Goal: Transaction & Acquisition: Purchase product/service

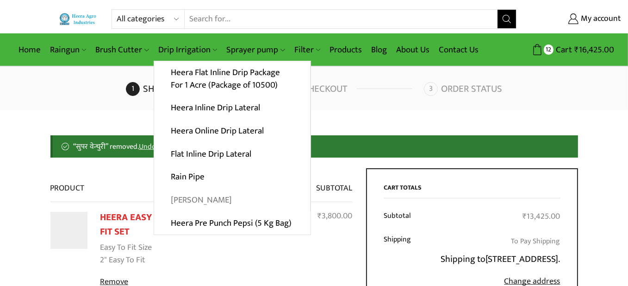
click at [194, 196] on link "[PERSON_NAME]" at bounding box center [232, 199] width 156 height 23
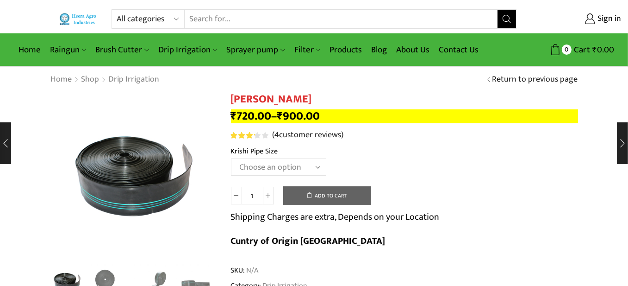
type input "[EMAIL_ADDRESS][PERSON_NAME][DOMAIN_NAME]"
click at [322, 167] on select "Choose an option 10 Kg - 300'ft 8 Kg - 200'ft" at bounding box center [278, 166] width 95 height 17
click at [231, 159] on select "Choose an option 10 Kg - 300'ft 8 Kg - 200'ft" at bounding box center [278, 166] width 95 height 17
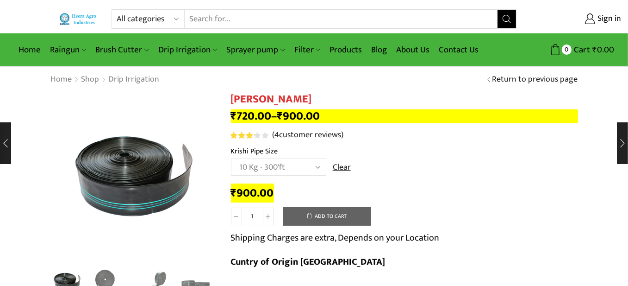
click at [286, 163] on select "Choose an option 10 Kg - 300'ft 8 Kg - 200'ft" at bounding box center [278, 166] width 95 height 17
select select "8-kg-200ft"
click at [231, 159] on select "Choose an option 10 Kg - 300'ft 8 Kg - 200'ft" at bounding box center [278, 166] width 95 height 17
click at [350, 44] on link "Products" at bounding box center [346, 50] width 42 height 22
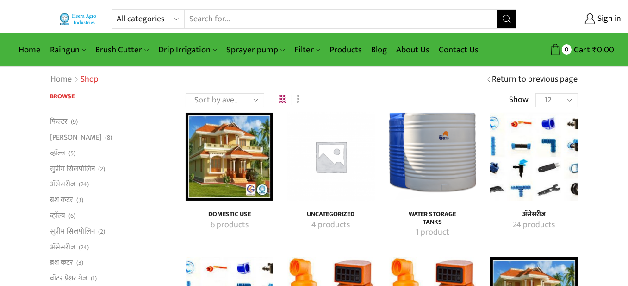
type input "amar.mhatre@zohomail.in"
click at [541, 156] on img "Visit product category अ‍ॅसेसरीज" at bounding box center [533, 155] width 87 height 87
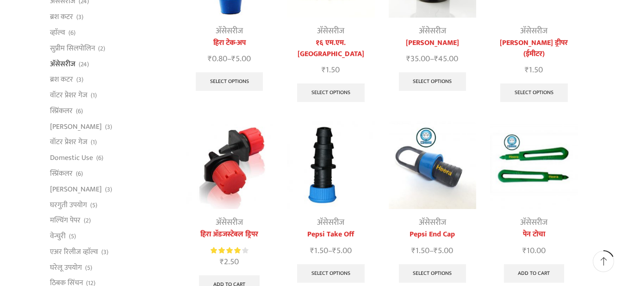
scroll to position [185, 0]
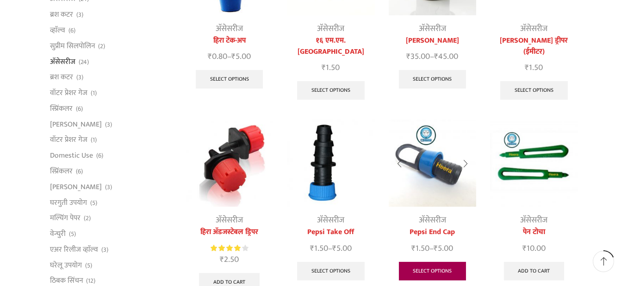
type input "[EMAIL_ADDRESS][PERSON_NAME][DOMAIN_NAME]"
click at [432, 261] on link "Select options" at bounding box center [433, 270] width 68 height 19
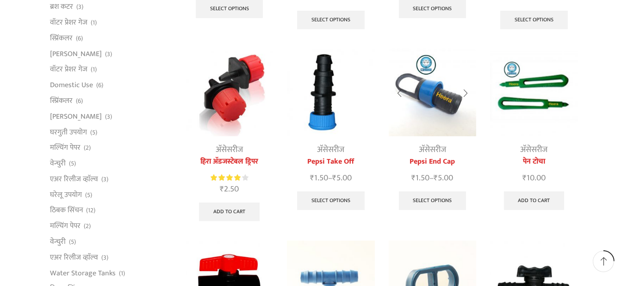
scroll to position [278, 0]
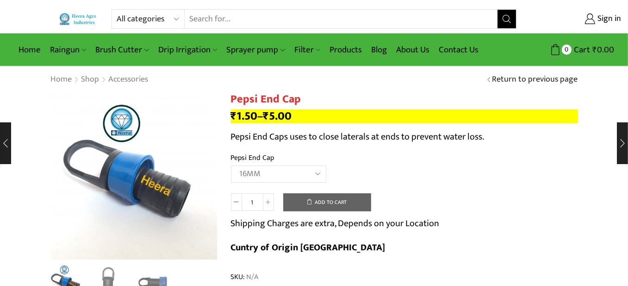
click at [231, 165] on select "Choose an option 12MM 16MM 20MM" at bounding box center [278, 173] width 95 height 17
select select "16MM"
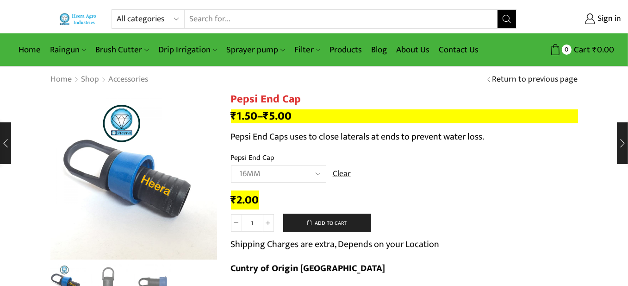
click at [257, 221] on input "1" at bounding box center [252, 223] width 21 height 18
type input "20"
click at [324, 222] on button "Add to cart" at bounding box center [327, 222] width 88 height 19
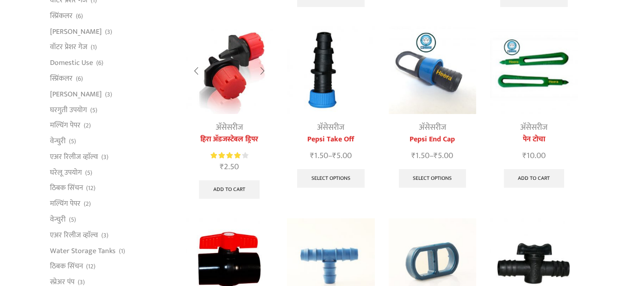
scroll to position [278, 0]
type input "[EMAIL_ADDRESS][PERSON_NAME][DOMAIN_NAME]"
click at [332, 169] on link "Select options" at bounding box center [331, 178] width 68 height 19
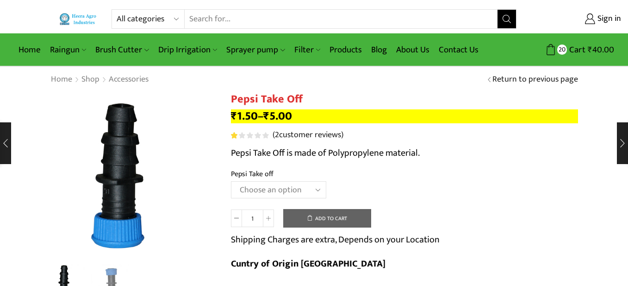
click at [319, 186] on select "Choose an option 12MM 16MM 20MM" at bounding box center [278, 189] width 95 height 17
click at [231, 181] on select "Choose an option 12MM 16MM 20MM" at bounding box center [278, 189] width 95 height 17
select select "16MM"
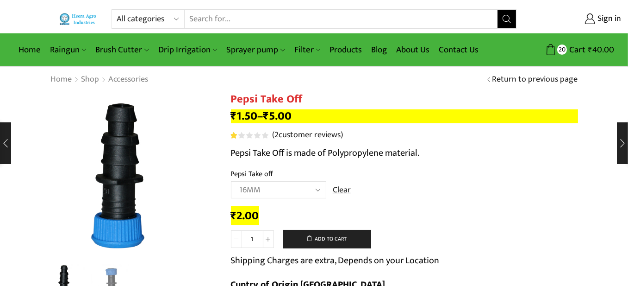
click at [442, 190] on td "Choose an option 12MM 16MM 20MM Clear" at bounding box center [404, 193] width 347 height 25
drag, startPoint x: 258, startPoint y: 238, endPoint x: 248, endPoint y: 239, distance: 10.7
click at [248, 239] on input "1" at bounding box center [252, 239] width 21 height 18
click at [258, 237] on input "1" at bounding box center [252, 239] width 21 height 18
click at [332, 239] on button "Add to cart" at bounding box center [327, 239] width 88 height 19
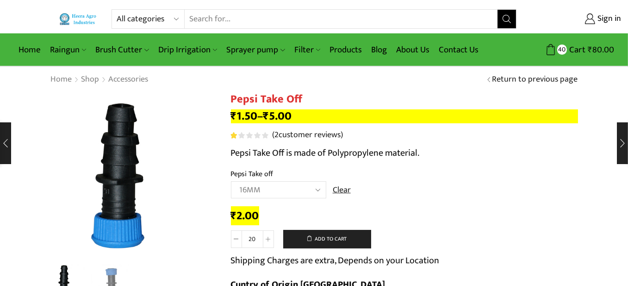
drag, startPoint x: 260, startPoint y: 236, endPoint x: 246, endPoint y: 238, distance: 14.5
click at [244, 237] on input "20" at bounding box center [252, 239] width 21 height 18
click at [248, 238] on input "20" at bounding box center [252, 239] width 21 height 18
click at [257, 239] on input "20" at bounding box center [252, 239] width 21 height 18
drag, startPoint x: 259, startPoint y: 238, endPoint x: 247, endPoint y: 237, distance: 11.6
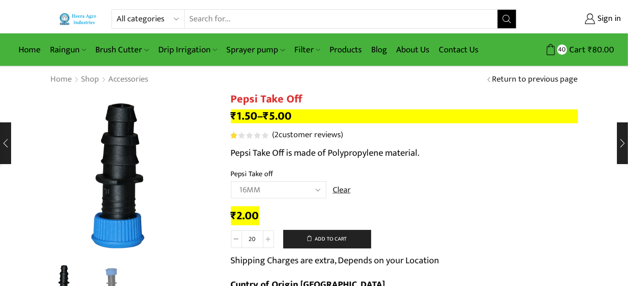
click at [247, 237] on input "20" at bounding box center [252, 239] width 21 height 18
type input "50"
click at [320, 235] on button "Add to cart" at bounding box center [327, 239] width 88 height 19
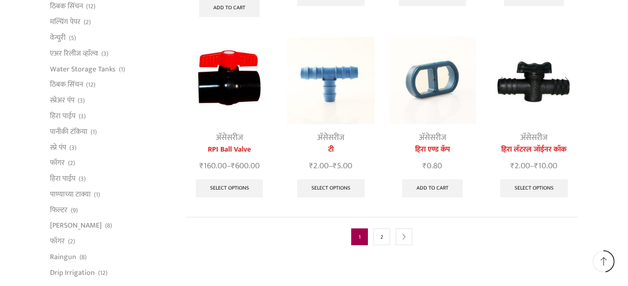
scroll to position [463, 0]
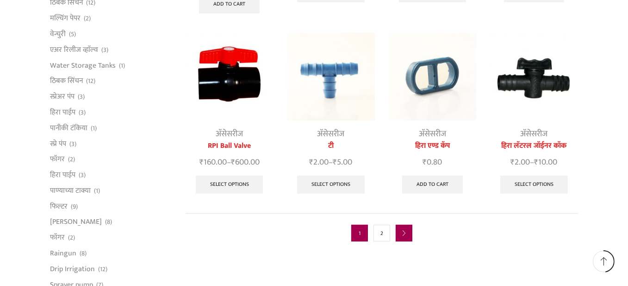
type input "[EMAIL_ADDRESS][DOMAIN_NAME]"
click at [407, 224] on link "next" at bounding box center [404, 232] width 17 height 17
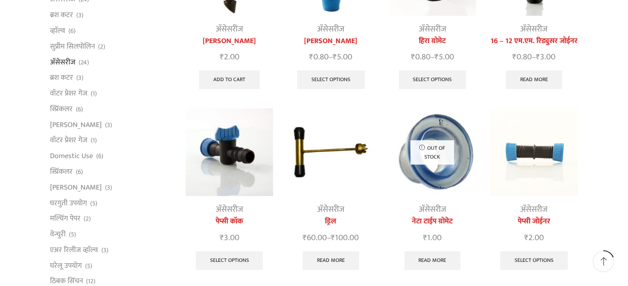
scroll to position [185, 0]
type input "[EMAIL_ADDRESS][PERSON_NAME][DOMAIN_NAME]"
click at [229, 149] on img at bounding box center [229, 151] width 87 height 87
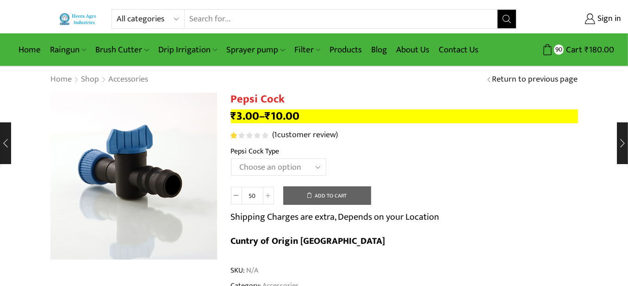
type input "[EMAIL_ADDRESS][PERSON_NAME][DOMAIN_NAME]"
click at [301, 172] on select "Choose an option 16 MM 20 MM" at bounding box center [278, 166] width 95 height 17
click at [231, 159] on select "Choose an option 16 MM 20 MM" at bounding box center [278, 166] width 95 height 17
select select "16 MM"
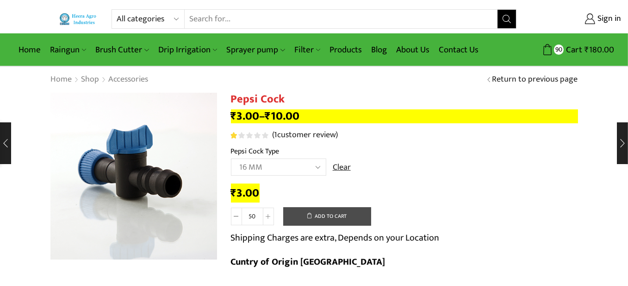
click at [333, 213] on button "Add to cart" at bounding box center [327, 216] width 88 height 19
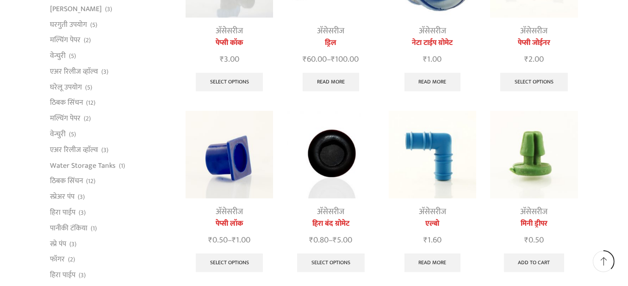
scroll to position [370, 0]
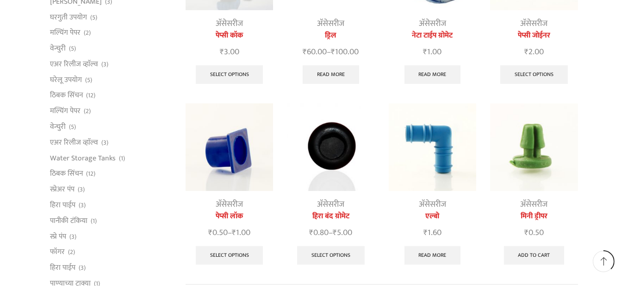
type input "[EMAIL_ADDRESS][PERSON_NAME][DOMAIN_NAME]"
click at [334, 156] on img at bounding box center [330, 146] width 87 height 87
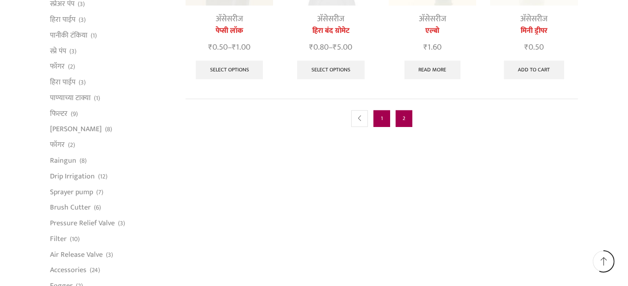
type input "[EMAIL_ADDRESS][DOMAIN_NAME]"
click at [384, 117] on link "1" at bounding box center [381, 118] width 17 height 17
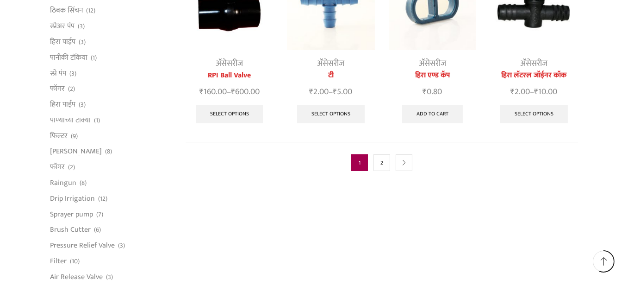
scroll to position [555, 0]
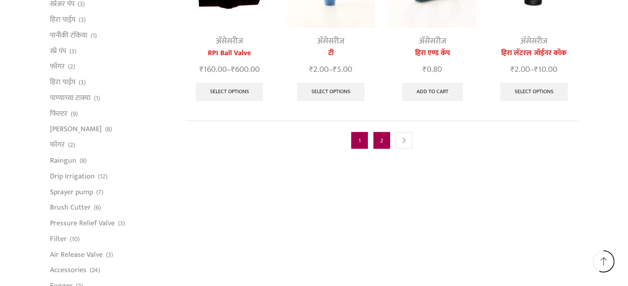
type input "[EMAIL_ADDRESS][PERSON_NAME][DOMAIN_NAME]"
click at [384, 132] on link "2" at bounding box center [381, 140] width 17 height 17
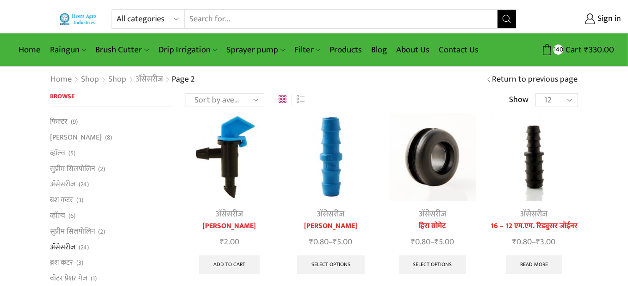
type input "[EMAIL_ADDRESS][PERSON_NAME][DOMAIN_NAME]"
click at [438, 150] on img at bounding box center [432, 155] width 87 height 87
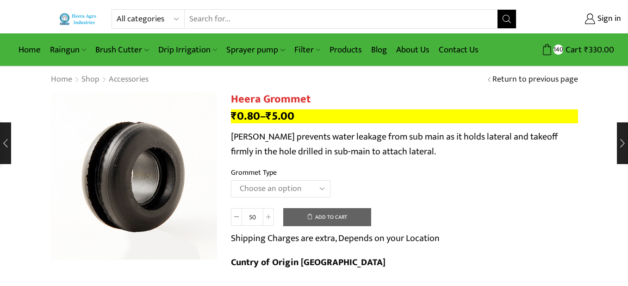
type input "[EMAIL_ADDRESS][PERSON_NAME][DOMAIN_NAME]"
click at [277, 192] on select "Choose an option 12MM Grommet 16MM Grommet (J) 20MM Grommet" at bounding box center [281, 188] width 100 height 17
click at [231, 180] on select "Choose an option 12MM Grommet 16MM Grommet (J) 20MM Grommet" at bounding box center [281, 188] width 100 height 17
select select "16MM Grommet (J)"
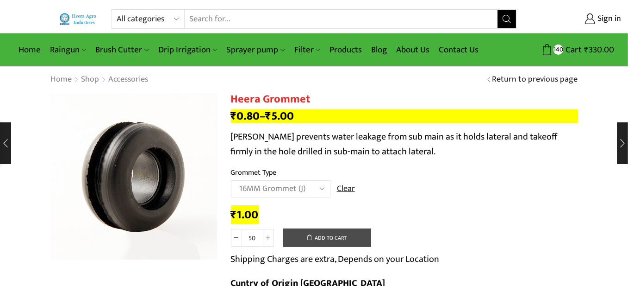
click at [335, 236] on button "Add to cart" at bounding box center [327, 237] width 88 height 19
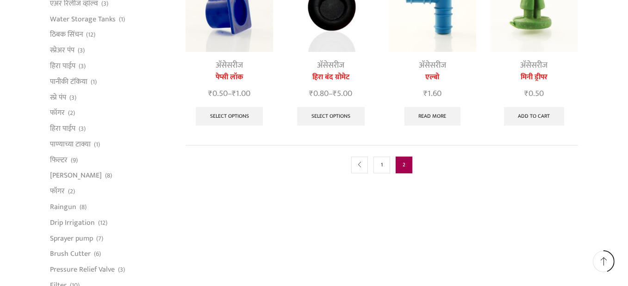
scroll to position [278, 0]
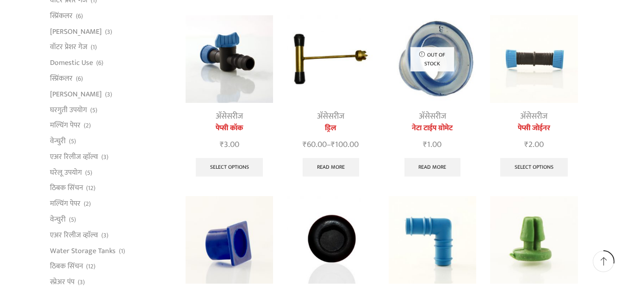
type input "[EMAIL_ADDRESS][DOMAIN_NAME]"
click at [230, 61] on img at bounding box center [229, 58] width 87 height 87
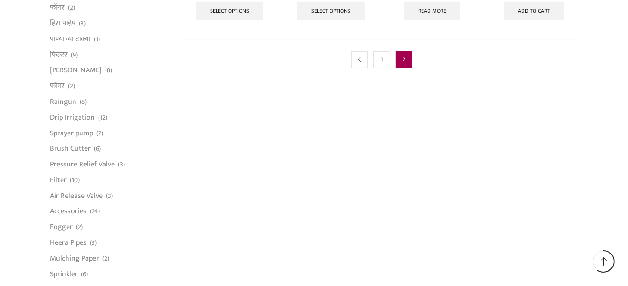
scroll to position [602, 0]
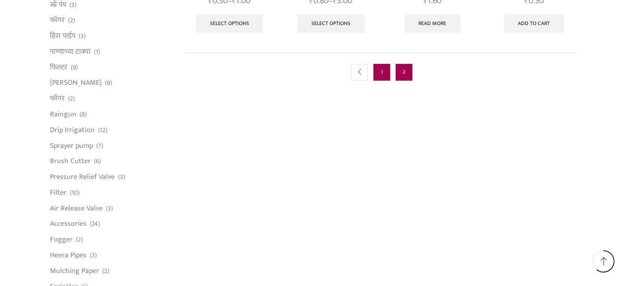
type input "amar.mhatre@zohomail.in"
click at [386, 67] on link "1" at bounding box center [381, 72] width 17 height 17
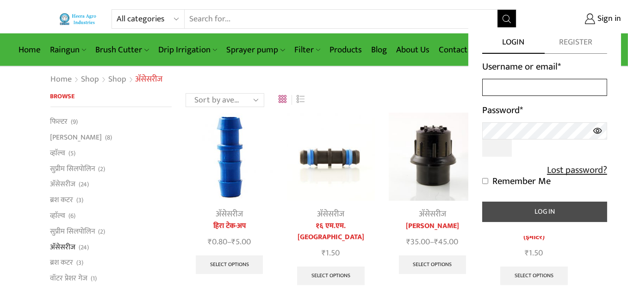
type input "[EMAIL_ADDRESS][DOMAIN_NAME]"
click at [544, 208] on button "Log in" at bounding box center [544, 211] width 125 height 20
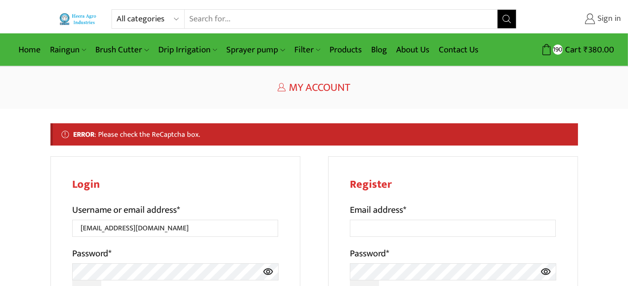
click at [604, 19] on span "Sign in" at bounding box center [608, 19] width 26 height 12
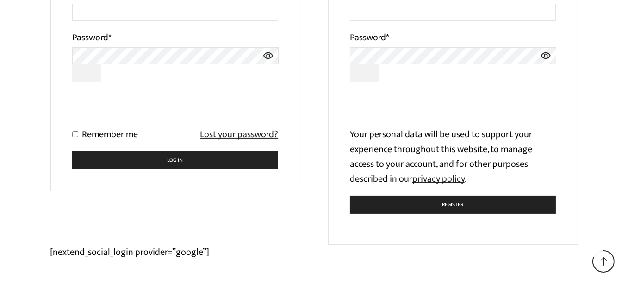
scroll to position [185, 0]
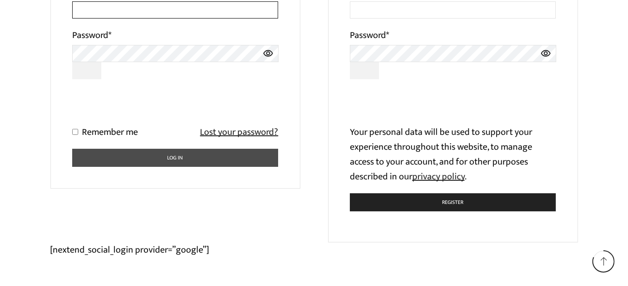
type input "[EMAIL_ADDRESS][PERSON_NAME][DOMAIN_NAME]"
click at [175, 156] on button "Log in" at bounding box center [175, 158] width 206 height 18
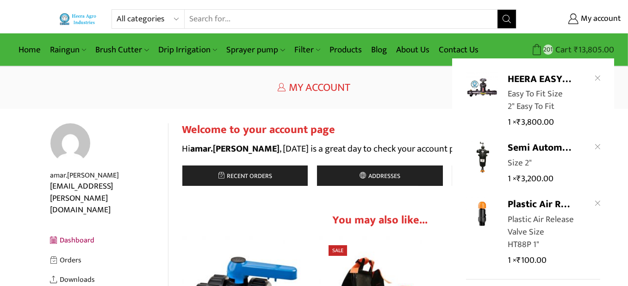
click at [592, 47] on bdi "₹ 13,805.00" at bounding box center [594, 50] width 40 height 14
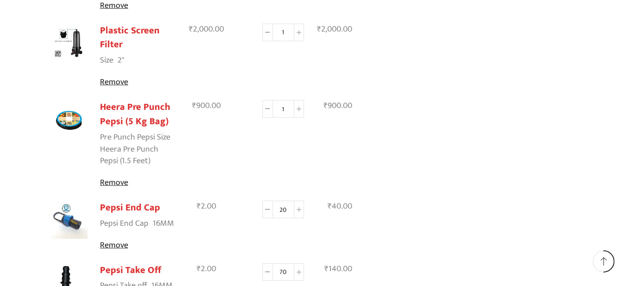
scroll to position [694, 0]
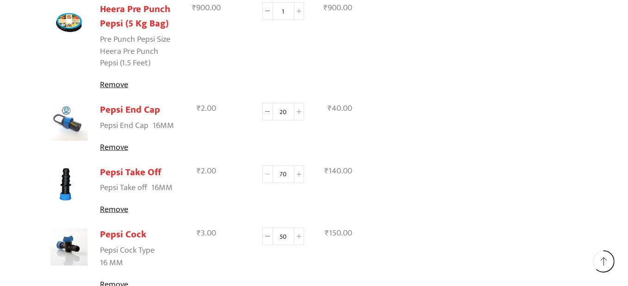
click at [267, 178] on span at bounding box center [267, 174] width 11 height 18
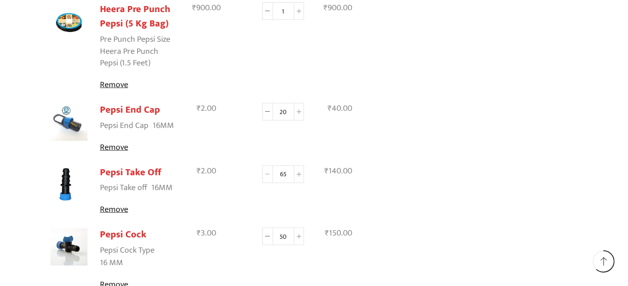
click at [267, 178] on span at bounding box center [267, 174] width 11 height 18
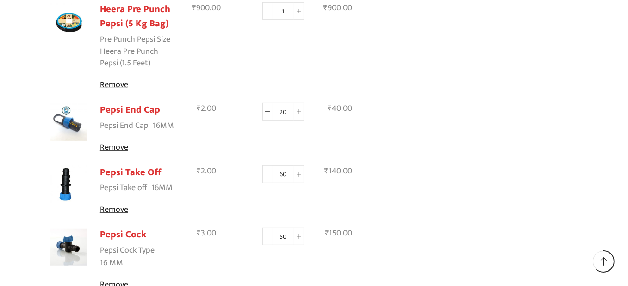
click at [267, 178] on span at bounding box center [267, 174] width 11 height 18
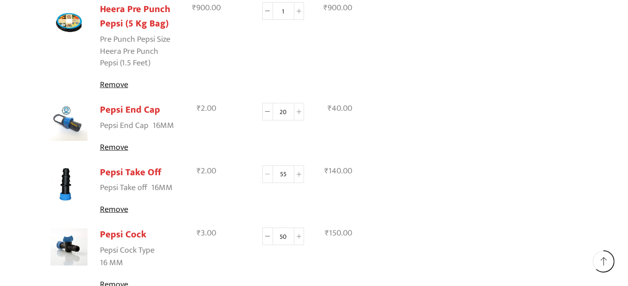
click at [267, 178] on span at bounding box center [267, 174] width 11 height 18
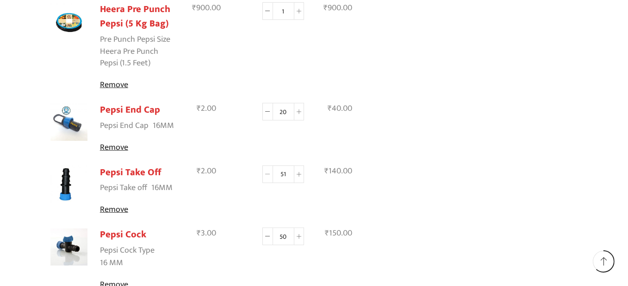
type input "50"
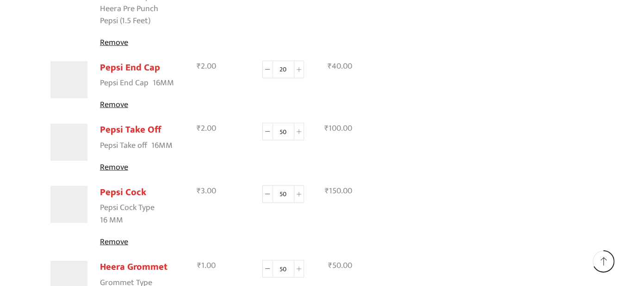
scroll to position [785, 0]
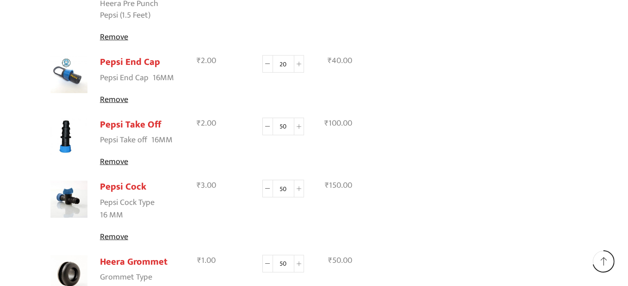
scroll to position [834, 0]
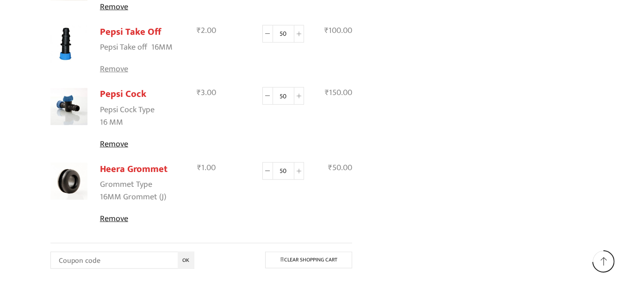
click at [118, 66] on link "Remove" at bounding box center [138, 69] width 77 height 12
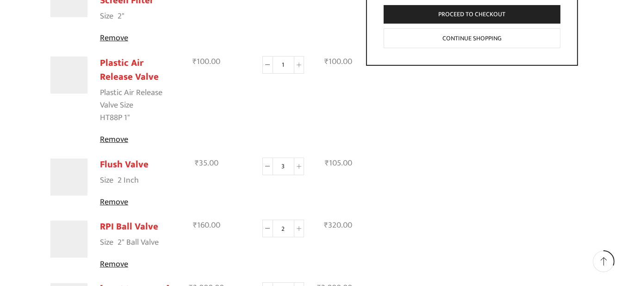
scroll to position [412, 0]
